Goal: Find specific page/section: Find specific page/section

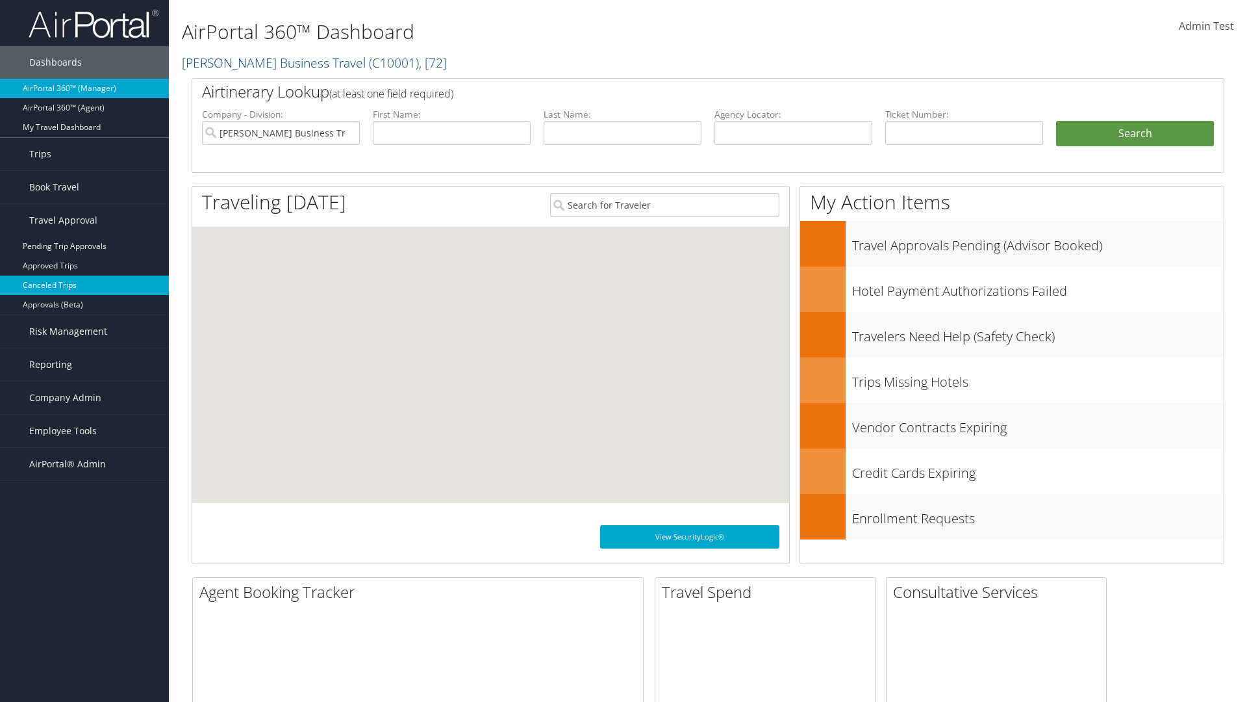
click at [84, 285] on link "Canceled Trips" at bounding box center [84, 284] width 169 height 19
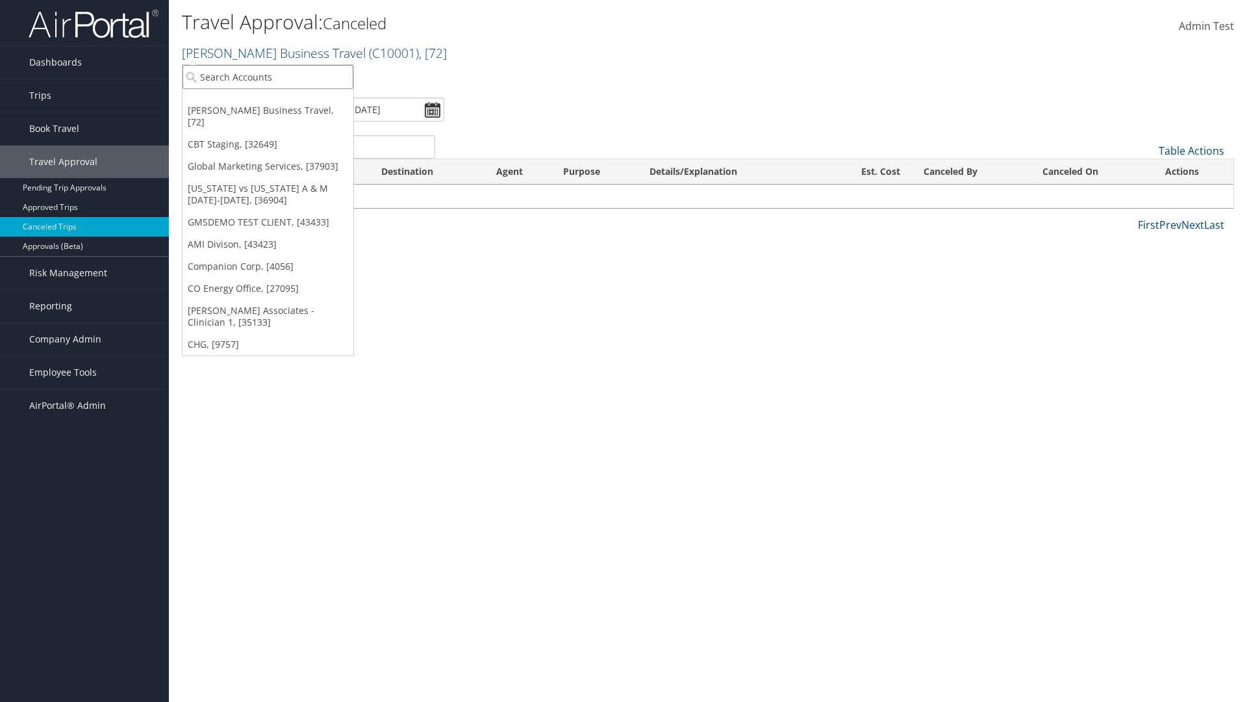
click at [268, 77] on input "search" at bounding box center [268, 77] width 171 height 24
type input "GLOBAL MARKETING SERVICES"
click at [280, 101] on div "Global Marketing Services (301946), [37903]" at bounding box center [279, 101] width 209 height 12
